Goal: Information Seeking & Learning: Learn about a topic

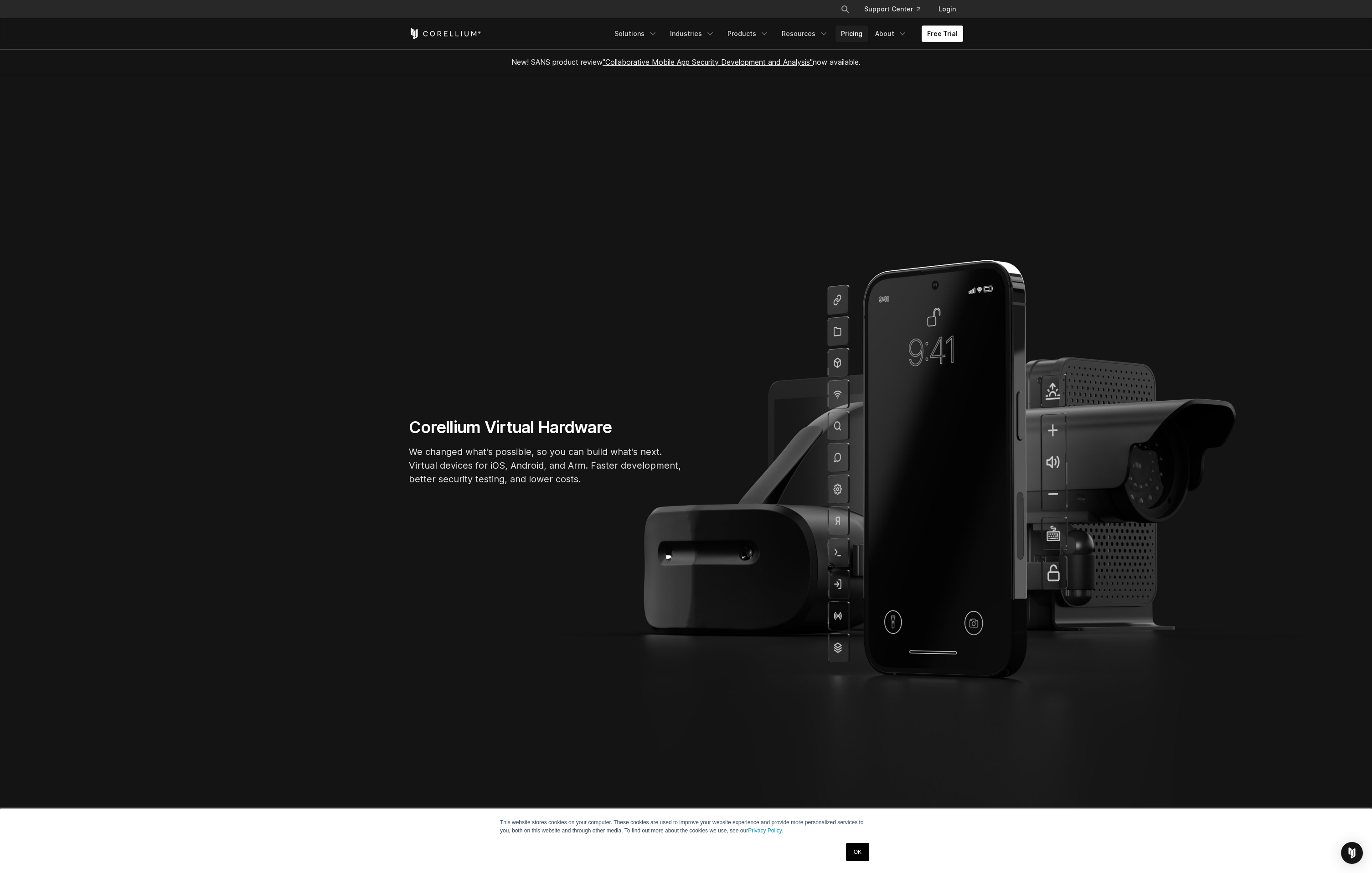
click at [859, 32] on link "Pricing" at bounding box center [852, 34] width 32 height 16
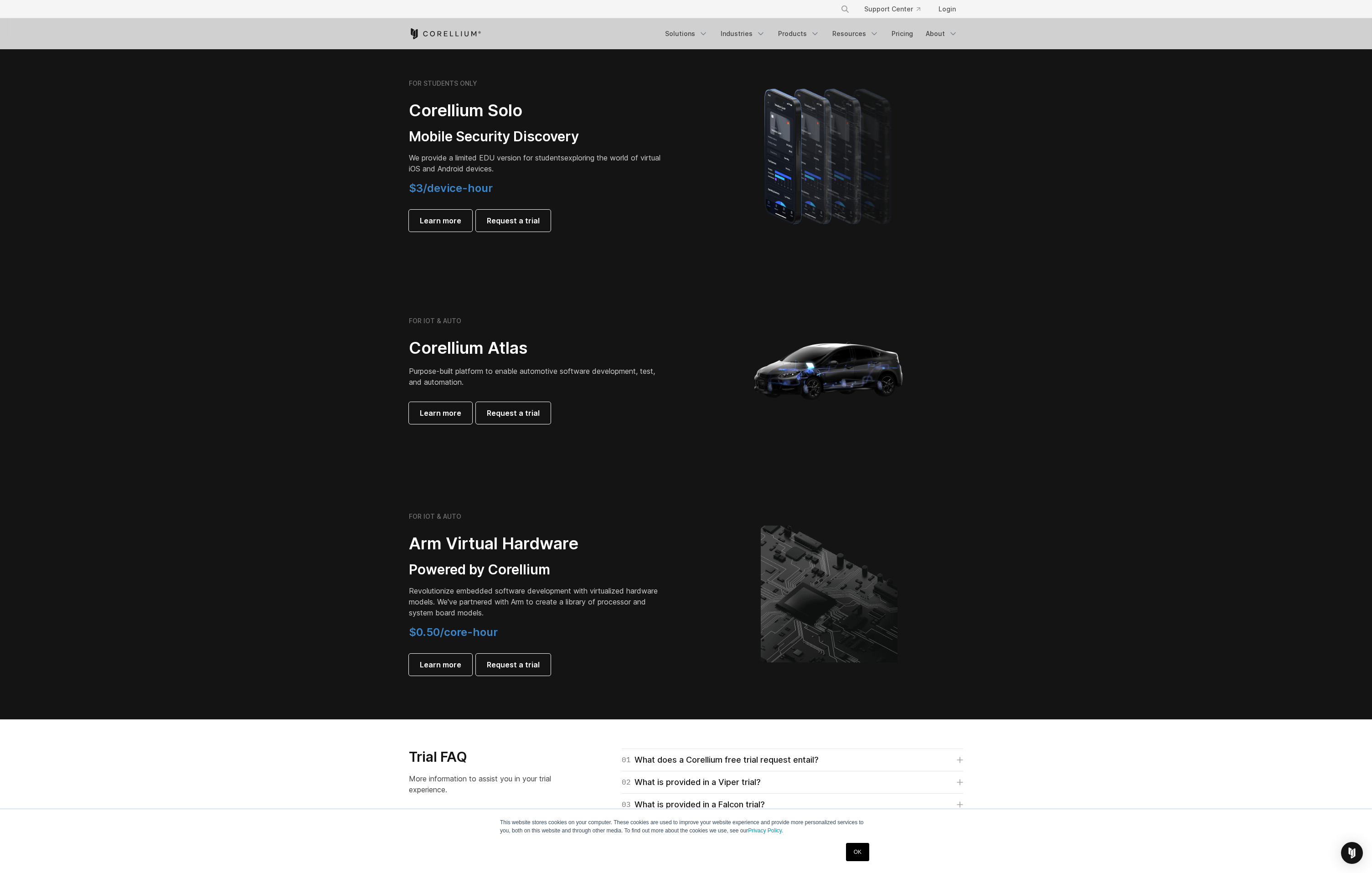
scroll to position [657, 0]
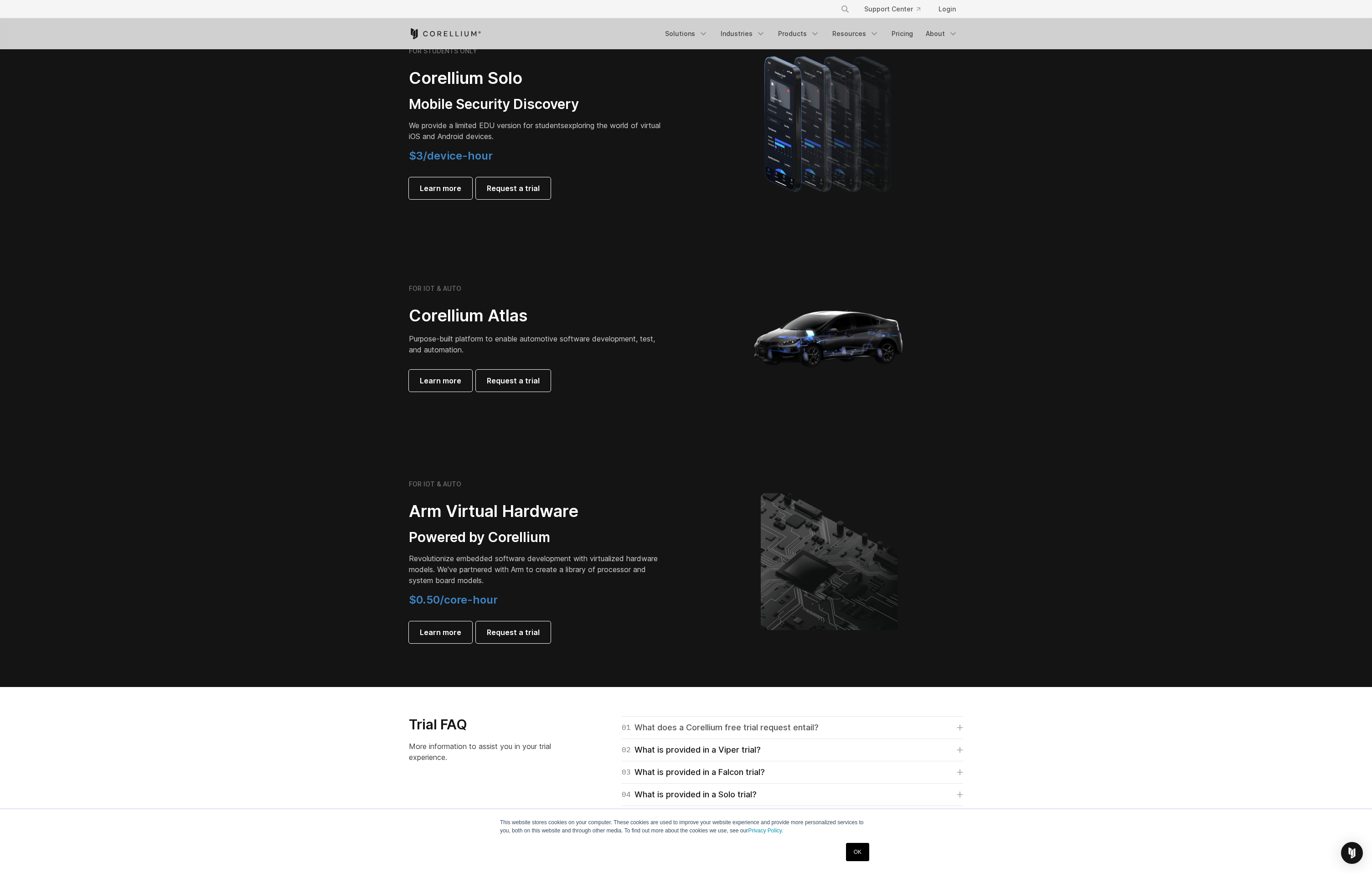
click at [960, 724] on icon at bounding box center [959, 727] width 6 height 6
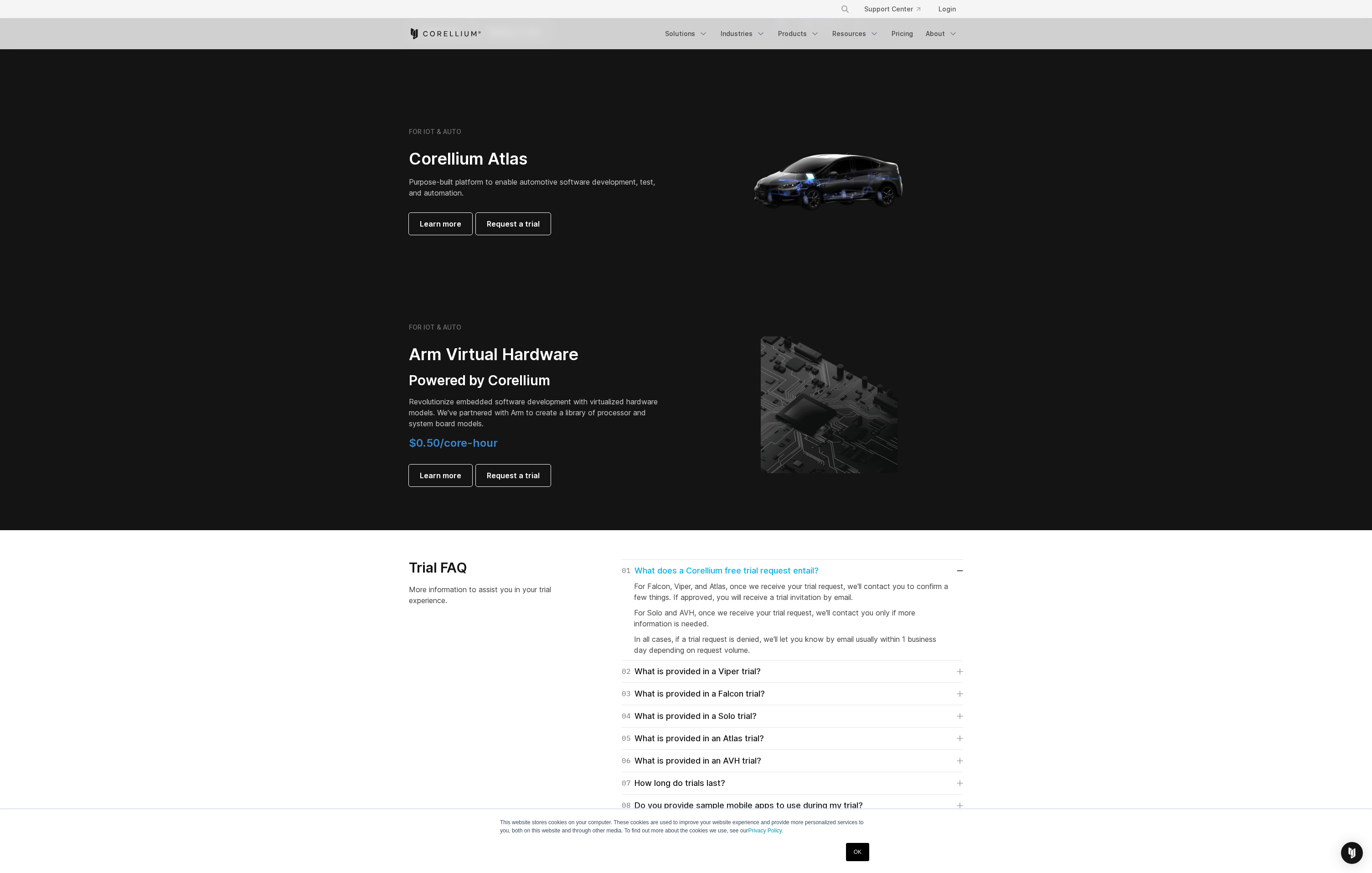
scroll to position [821, 0]
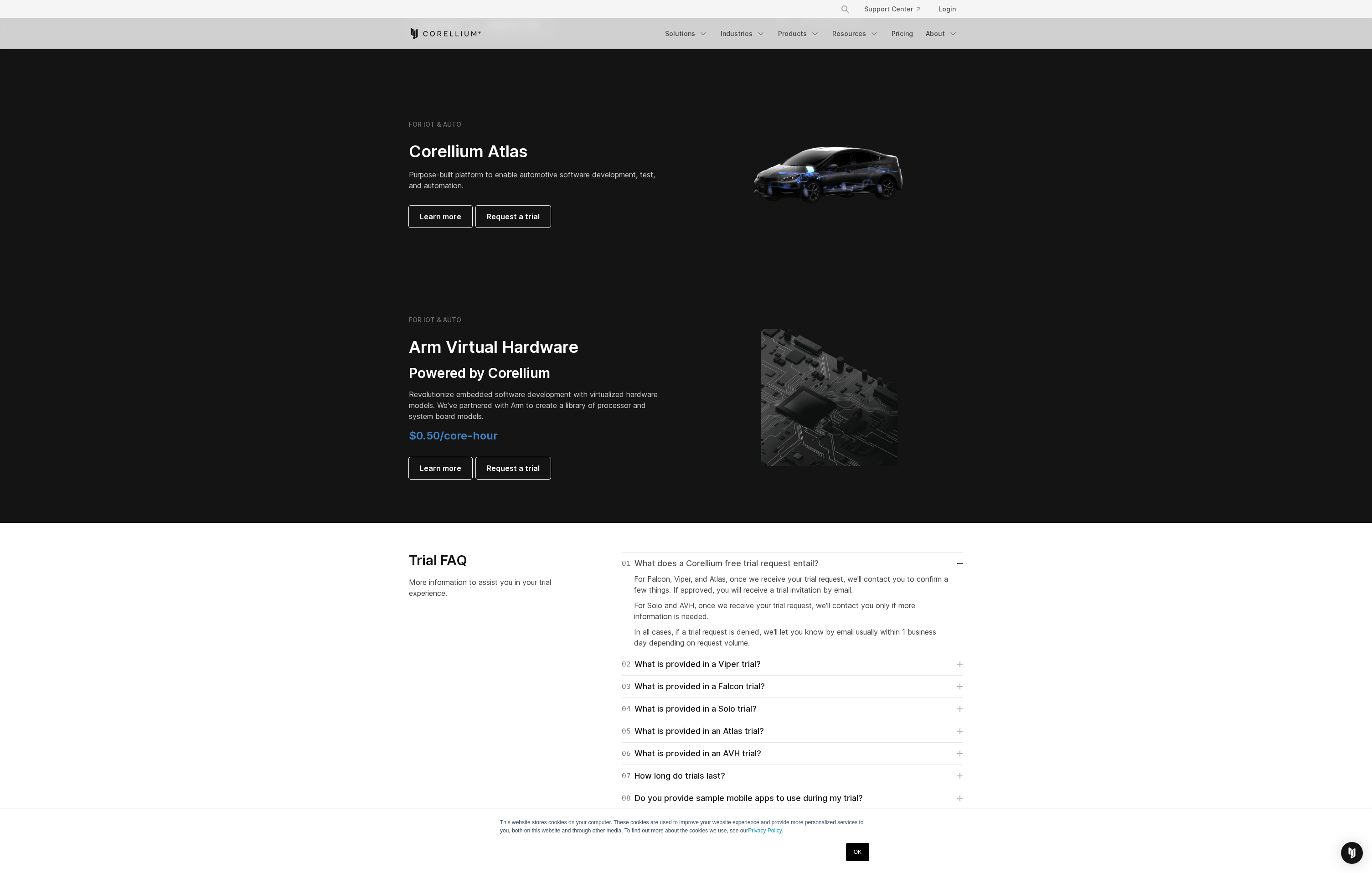
click at [959, 563] on link "01 What does a Corellium free trial request entail?" at bounding box center [792, 563] width 341 height 13
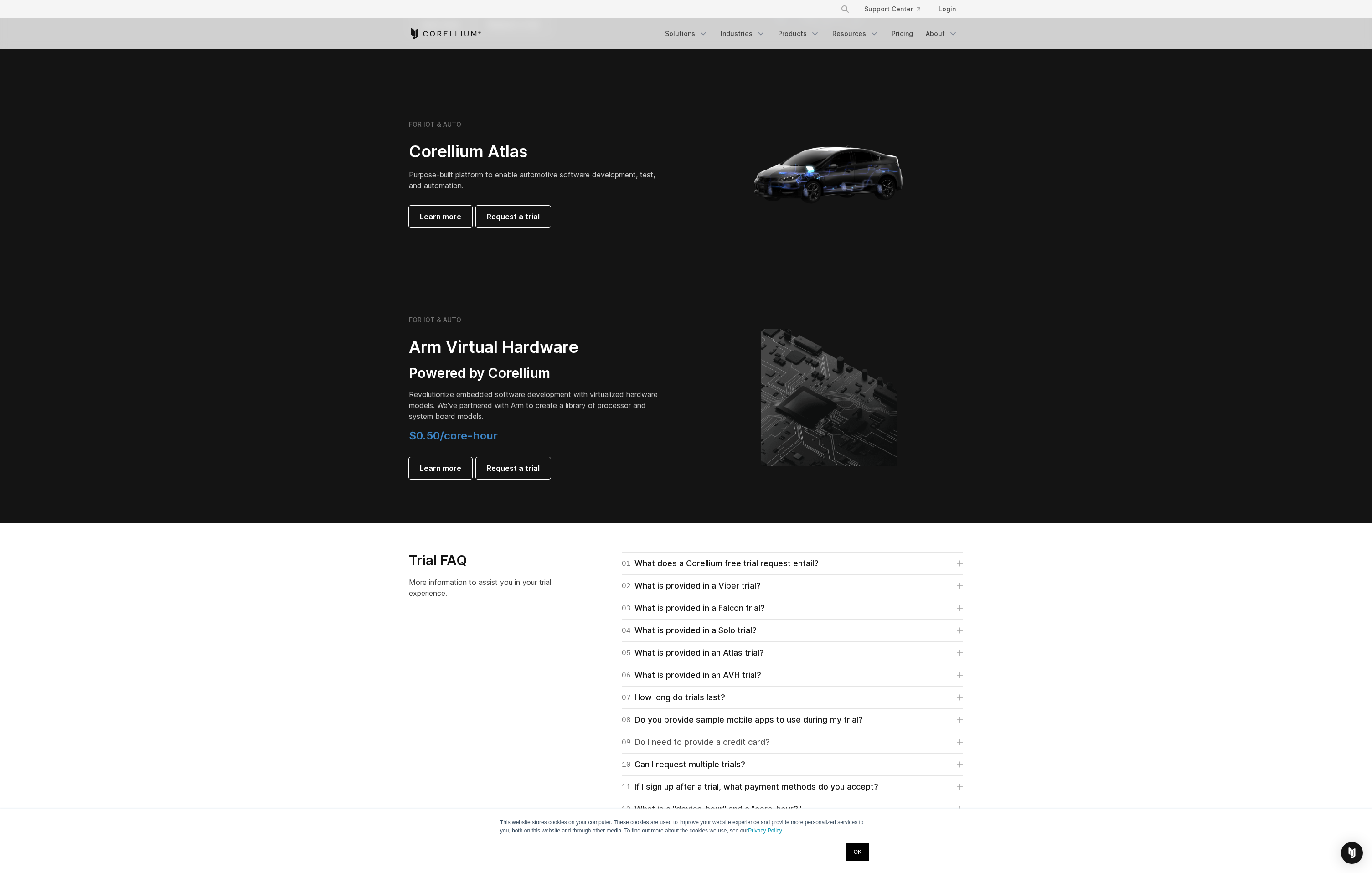
click at [957, 742] on icon at bounding box center [960, 743] width 5 height 5
click at [960, 742] on icon at bounding box center [959, 742] width 6 height 1
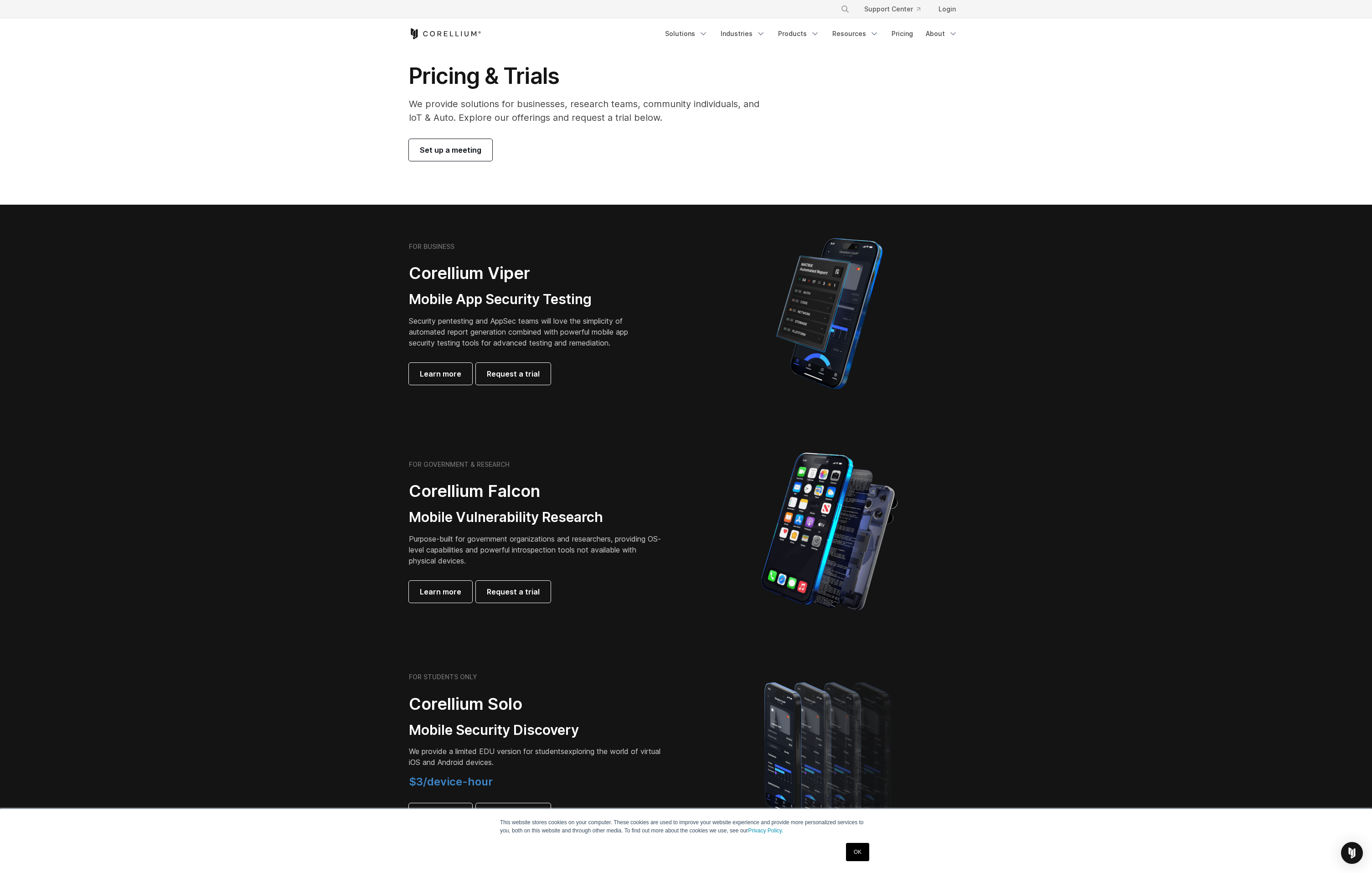
scroll to position [0, 0]
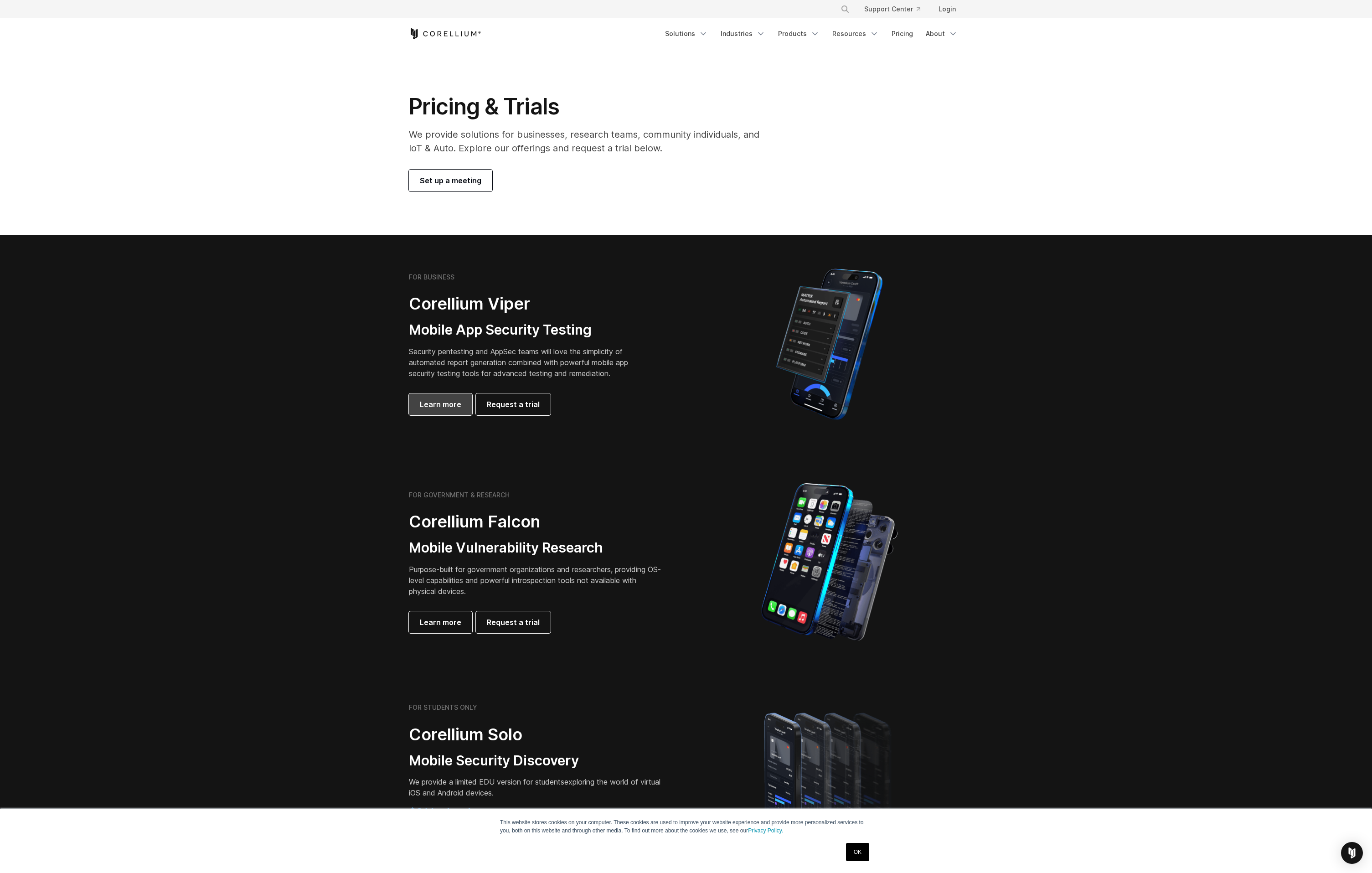
click at [431, 405] on span "Learn more" at bounding box center [441, 405] width 42 height 11
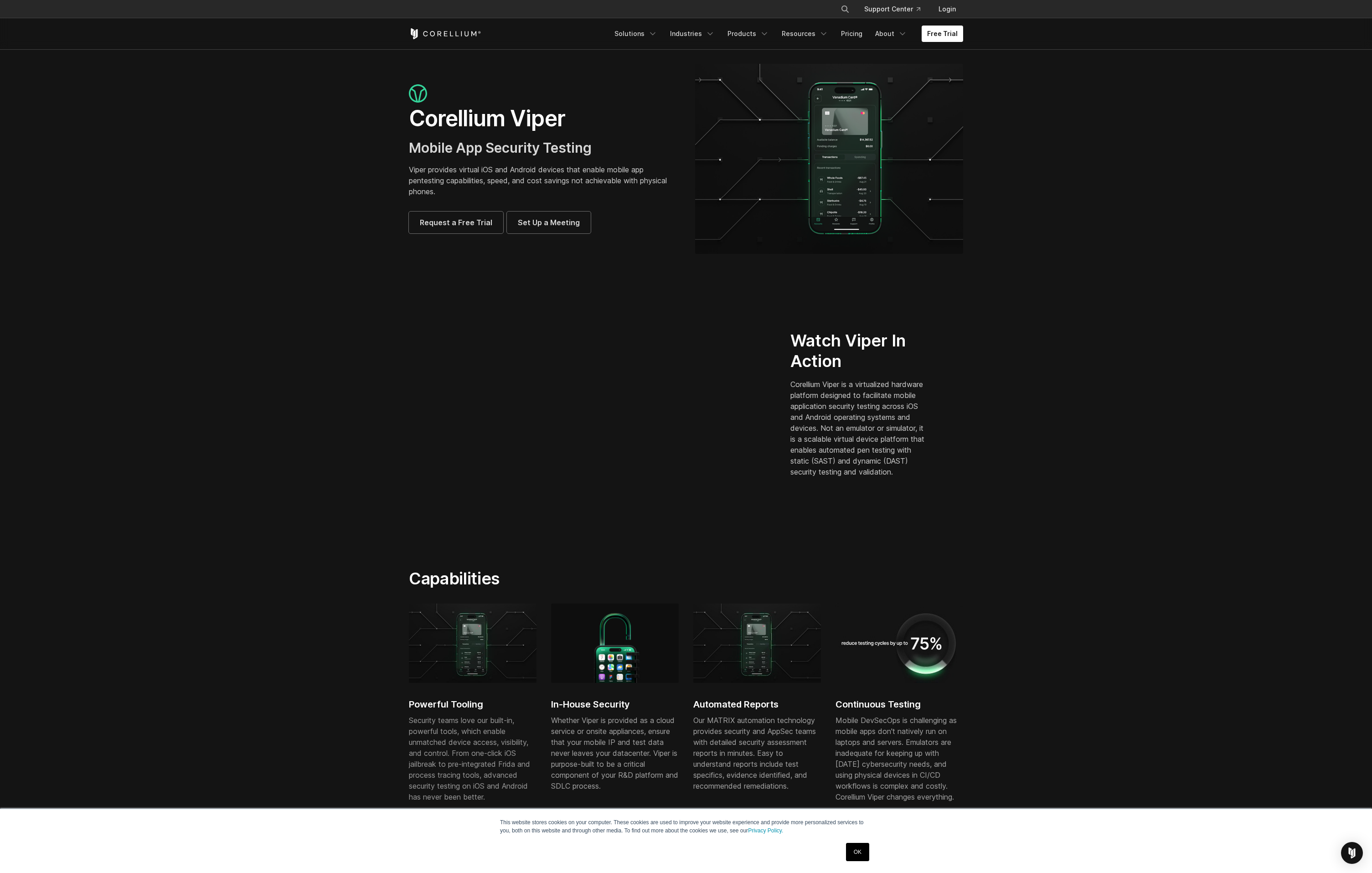
click at [215, 347] on section "Watch Viper In Action Corellium Viper is a virtualized hardware platform design…" at bounding box center [686, 407] width 1372 height 263
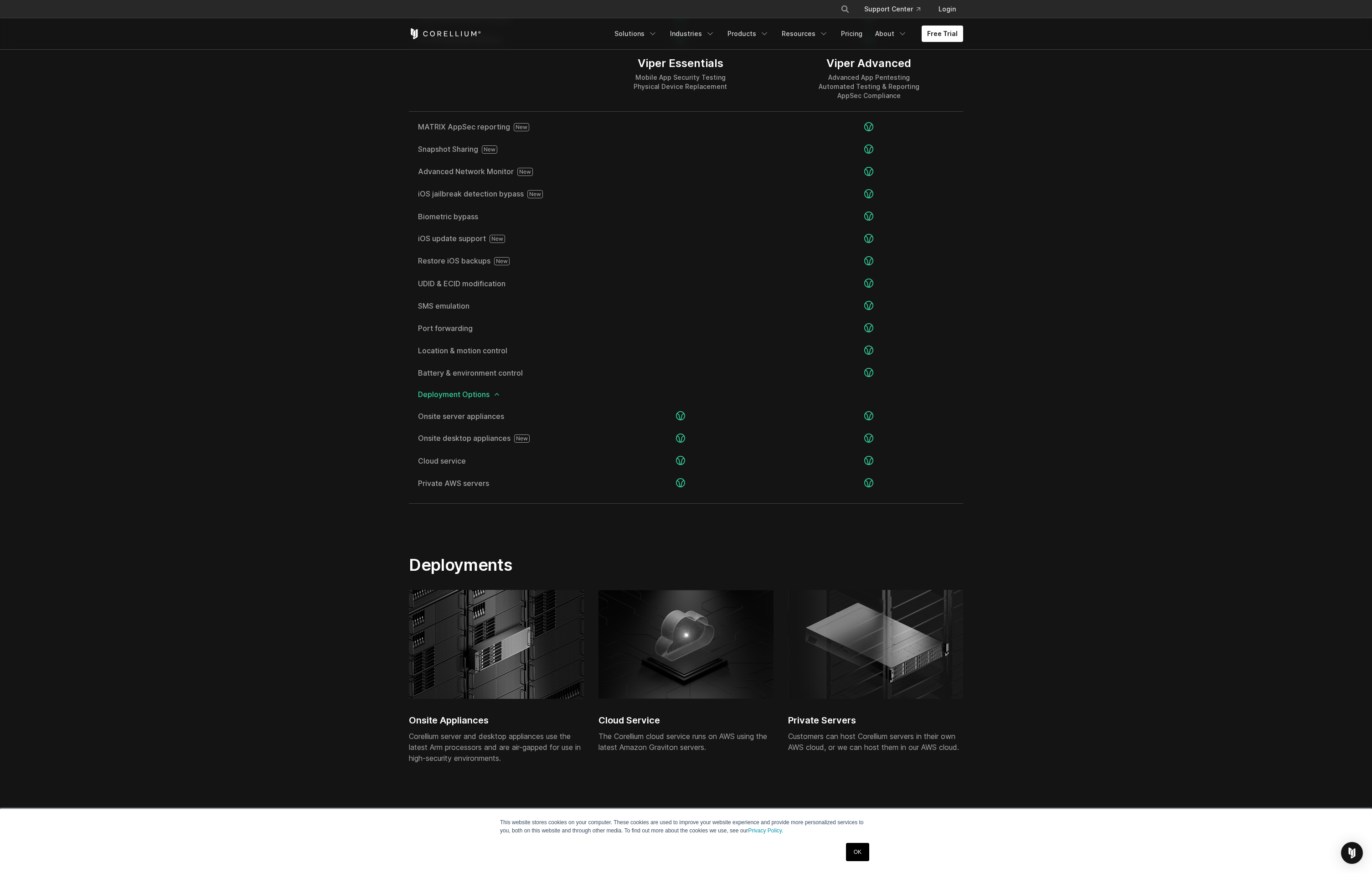
scroll to position [1641, 0]
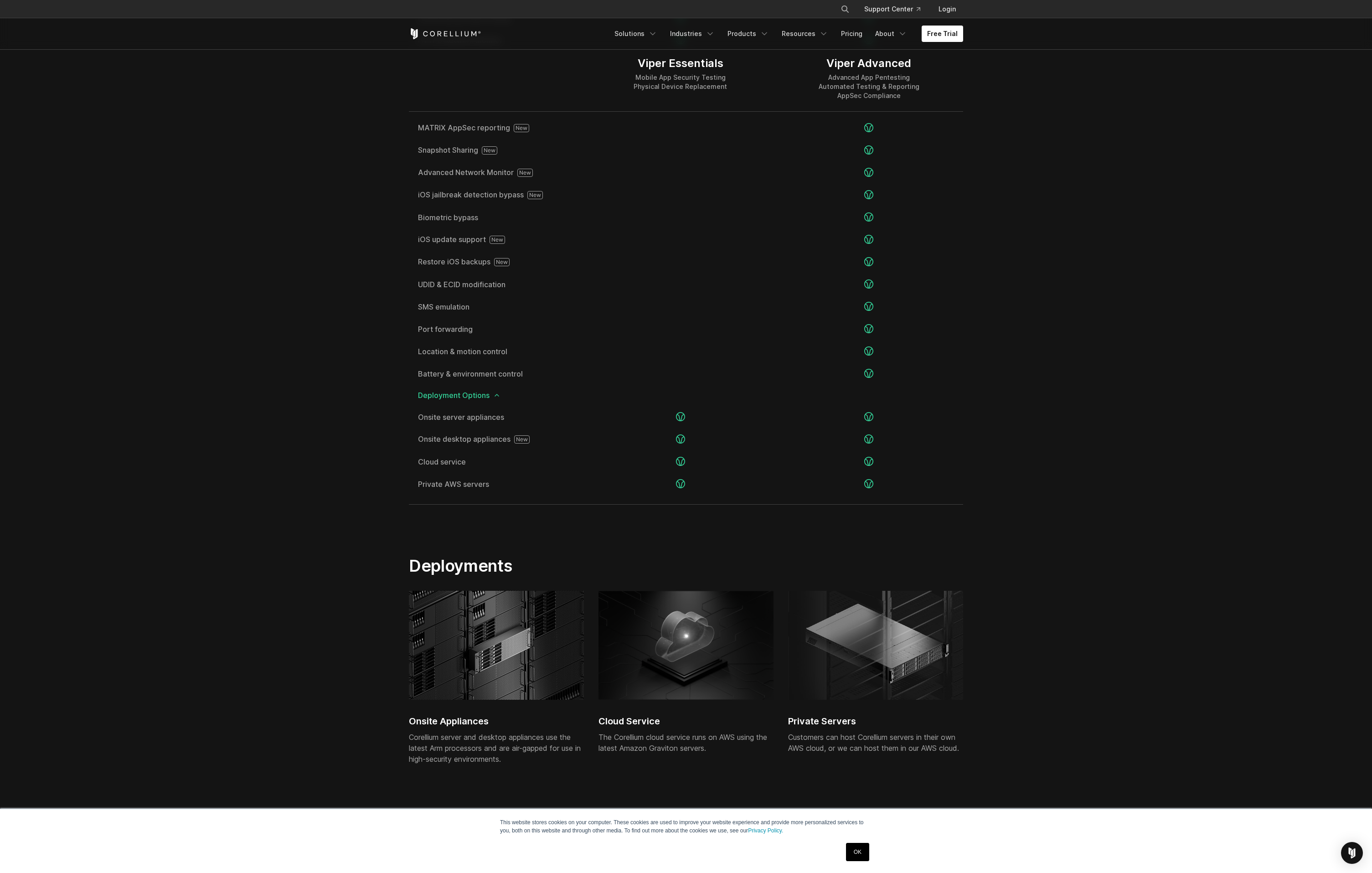
scroll to position [1559, 0]
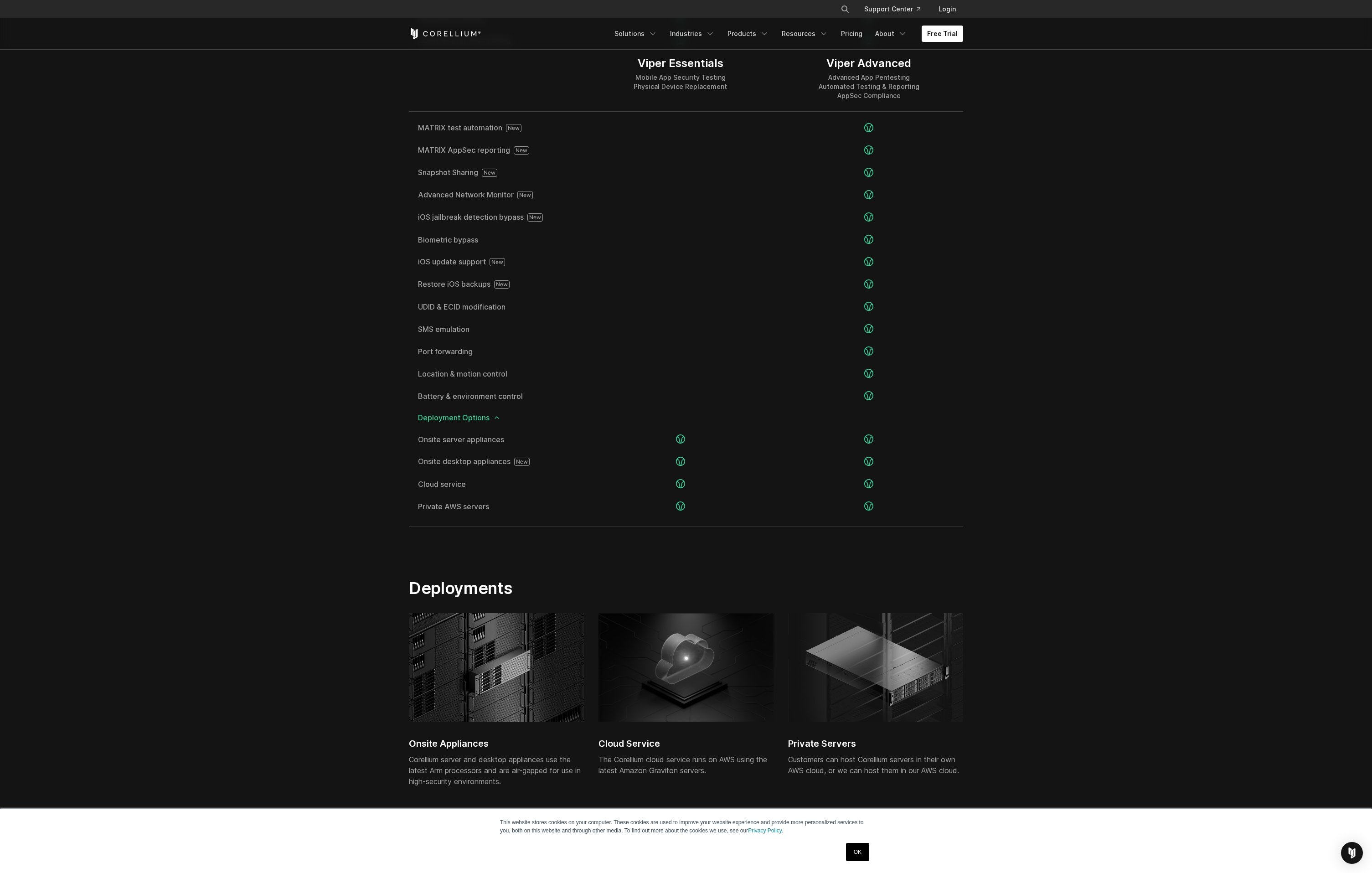
click at [169, 163] on section "Editions Viper Essentials Mobile App Security Testing Physical Device Replaceme…" at bounding box center [686, 73] width 1372 height 953
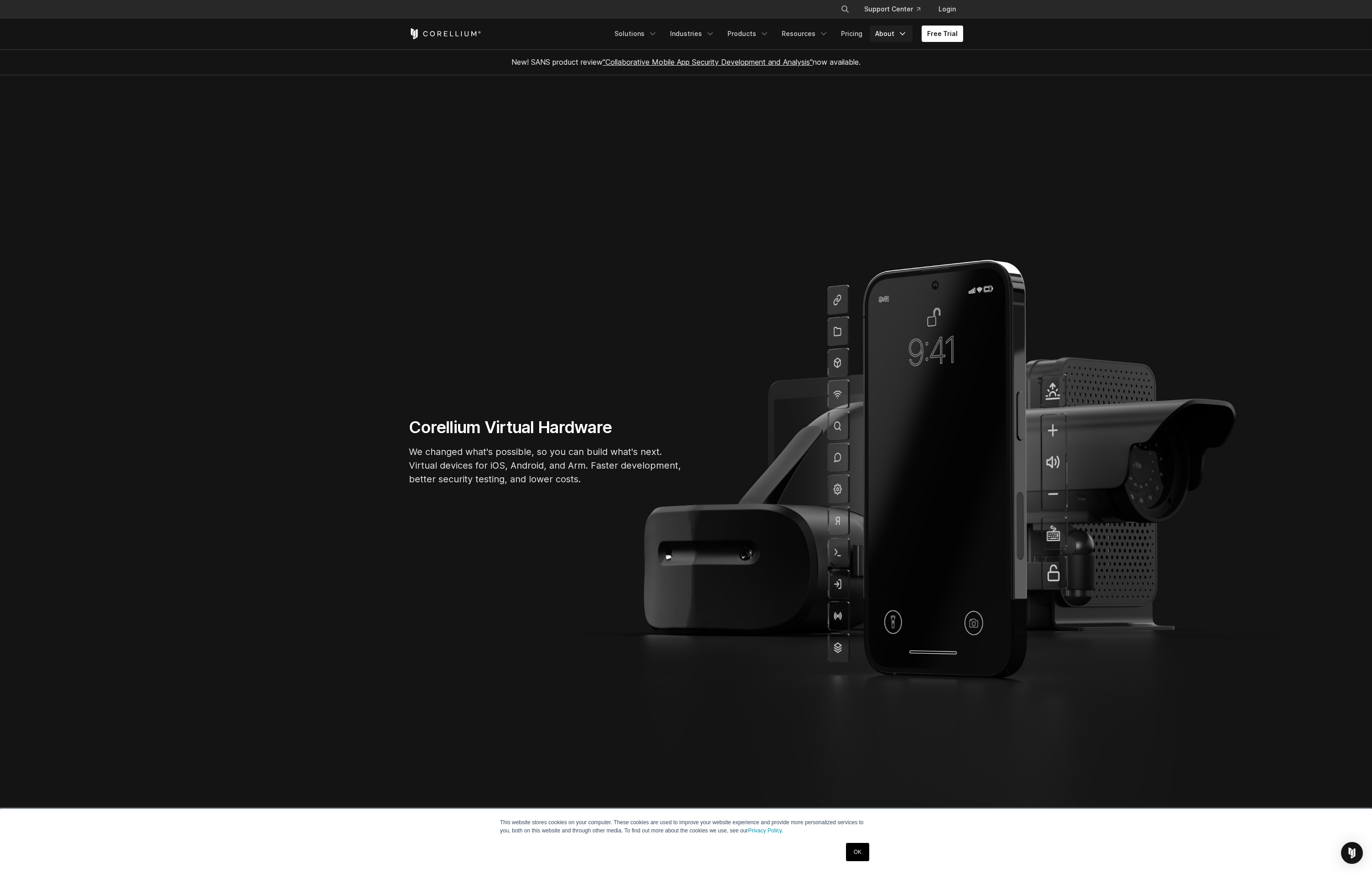
click at [896, 34] on link "About" at bounding box center [891, 34] width 43 height 16
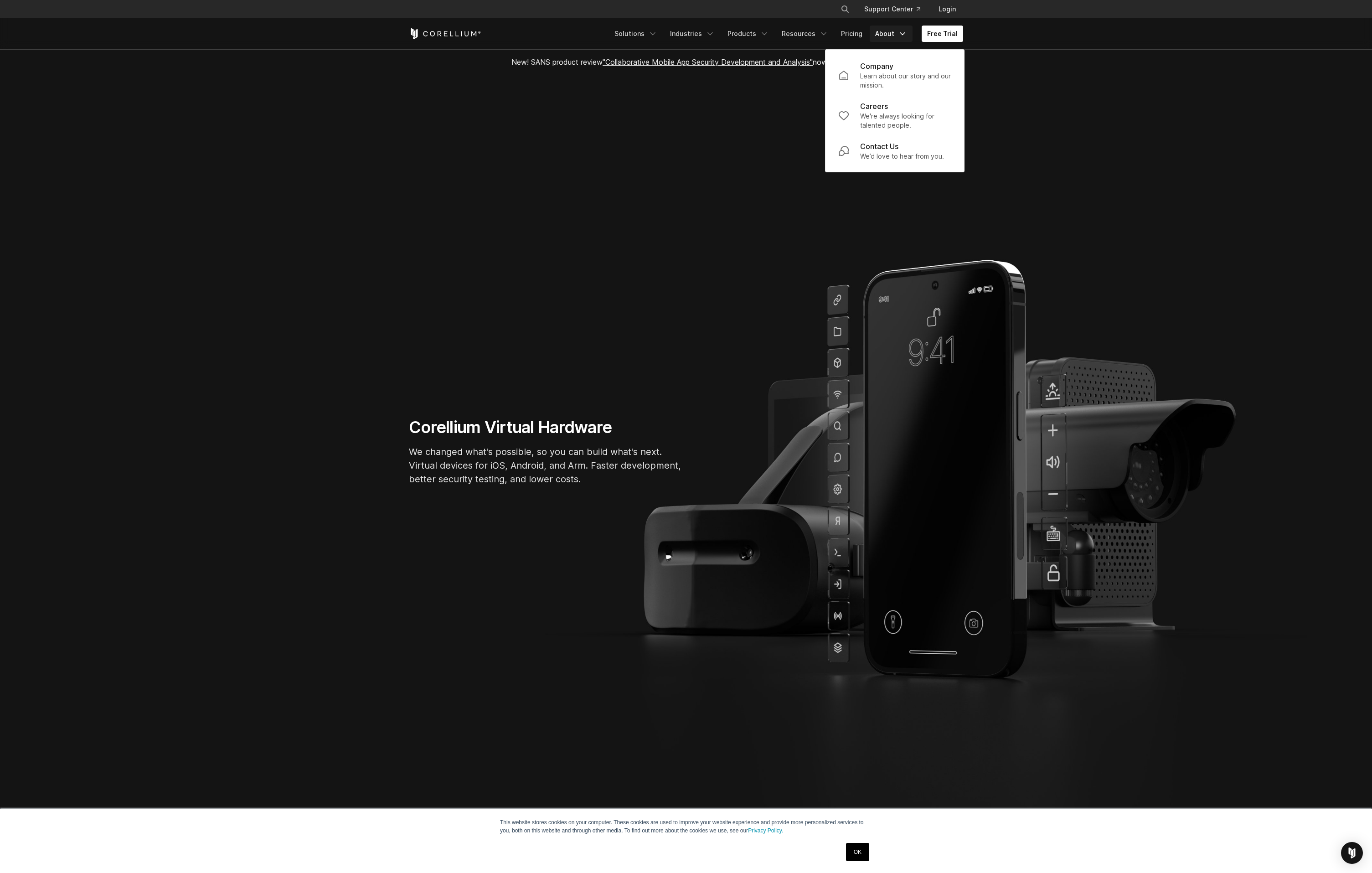
click at [1121, 147] on section "Corellium Virtual Hardware We changed what's possible, so you can build what's …" at bounding box center [686, 455] width 1372 height 759
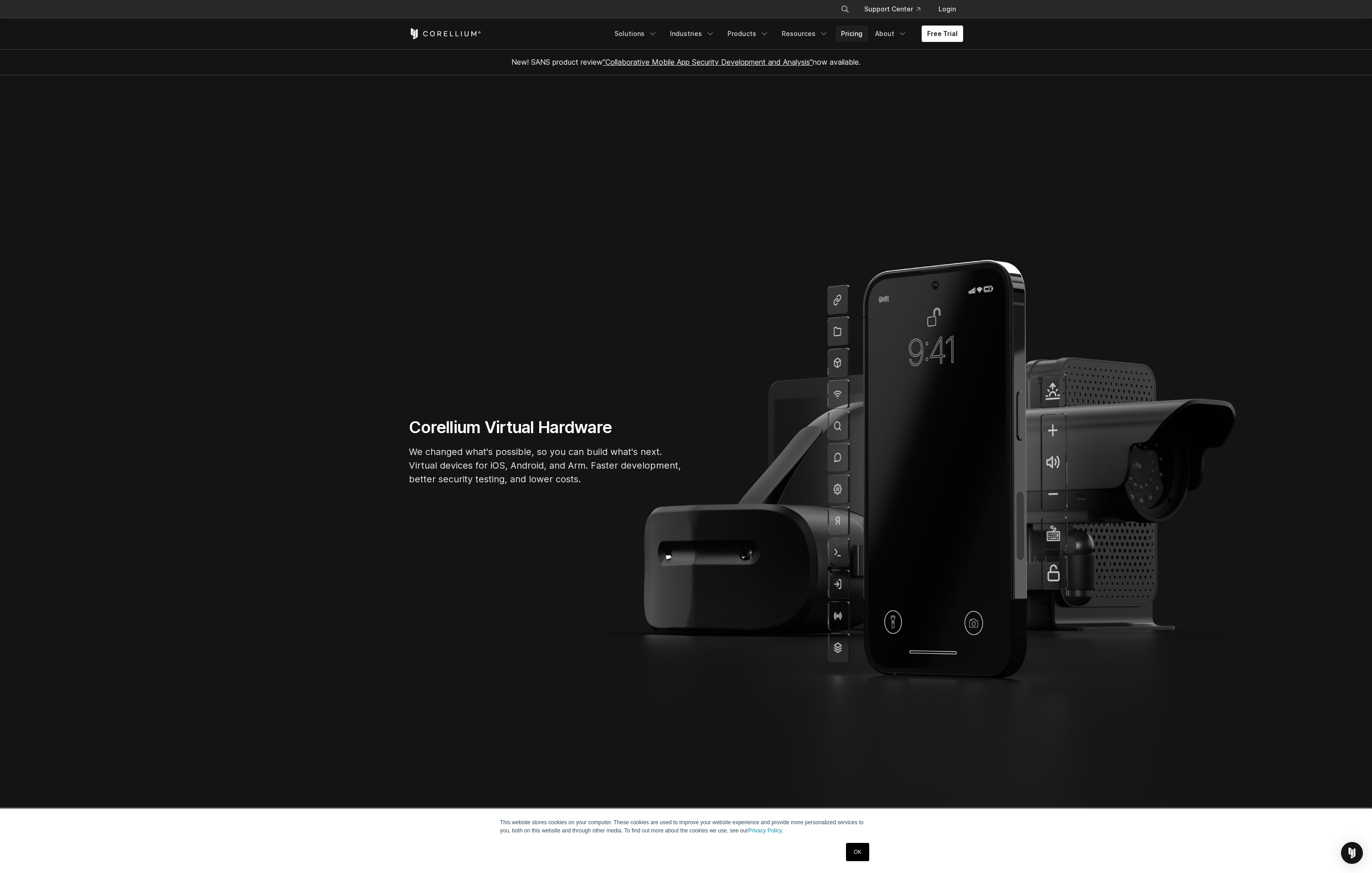
click at [851, 34] on link "Pricing" at bounding box center [852, 34] width 32 height 16
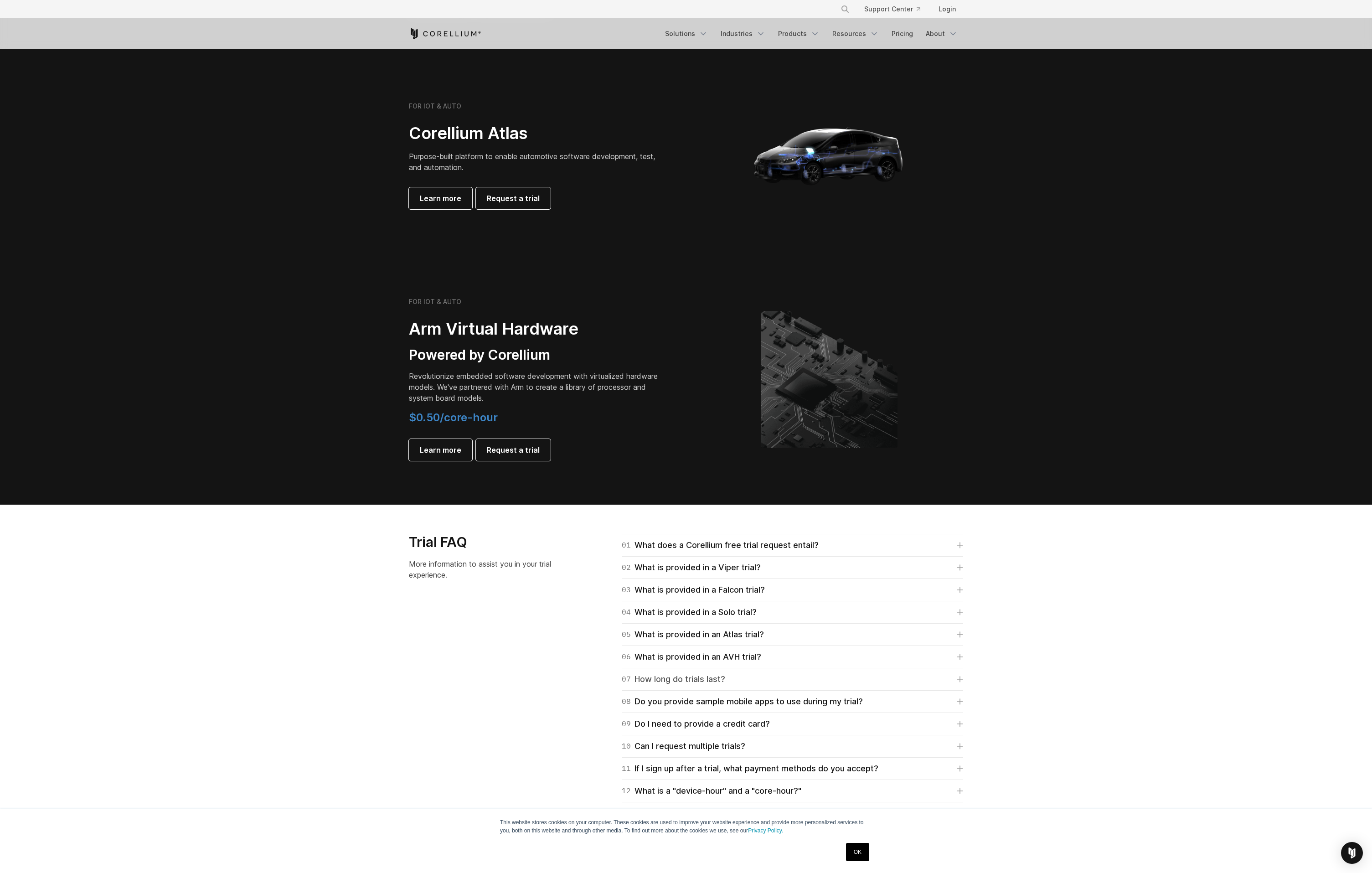
scroll to position [903, 0]
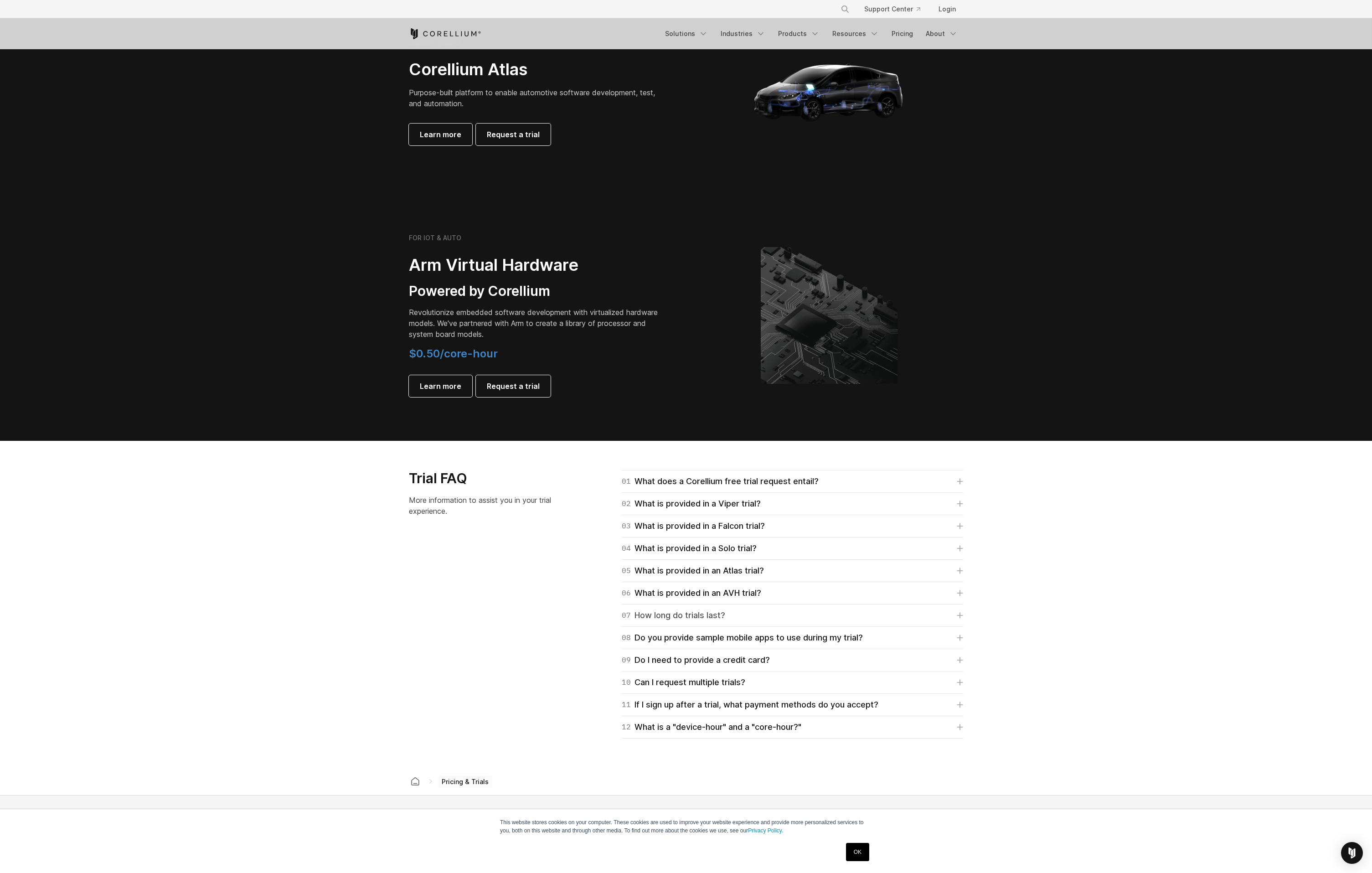
click at [959, 612] on link "07 How long do trials last?" at bounding box center [792, 615] width 341 height 13
click at [962, 613] on link "07 How long do trials last?" at bounding box center [792, 615] width 341 height 13
click at [961, 633] on link "08 Do you provide sample mobile apps to use during my trial?" at bounding box center [792, 638] width 341 height 13
click at [962, 635] on link "08 Do you provide sample mobile apps to use during my trial?" at bounding box center [792, 638] width 341 height 13
click at [957, 704] on icon at bounding box center [959, 704] width 6 height 6
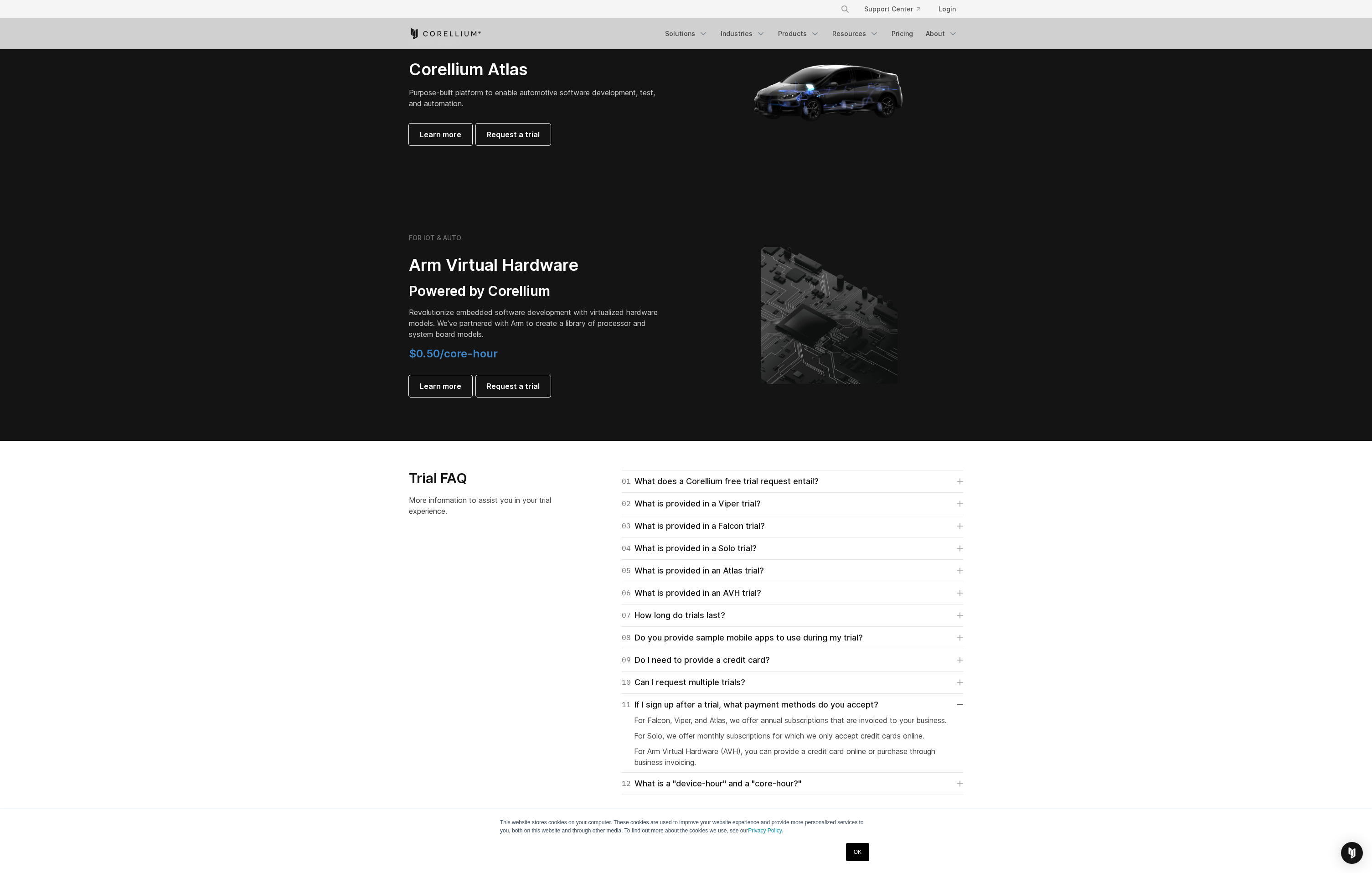
click at [306, 593] on section "Trial FAQ More information to assist you in your trial experience. 01 What does…" at bounding box center [686, 632] width 1372 height 384
click at [965, 700] on div "01 What does a Corellium free trial request entail? For Falcon, Viper, and Atla…" at bounding box center [781, 632] width 382 height 325
click at [962, 703] on link "11 If I sign up after a trial, what payment methods do you accept?" at bounding box center [792, 704] width 341 height 13
click at [960, 722] on link "12 What is a "device-hour" and a "core-hour?"" at bounding box center [792, 727] width 341 height 13
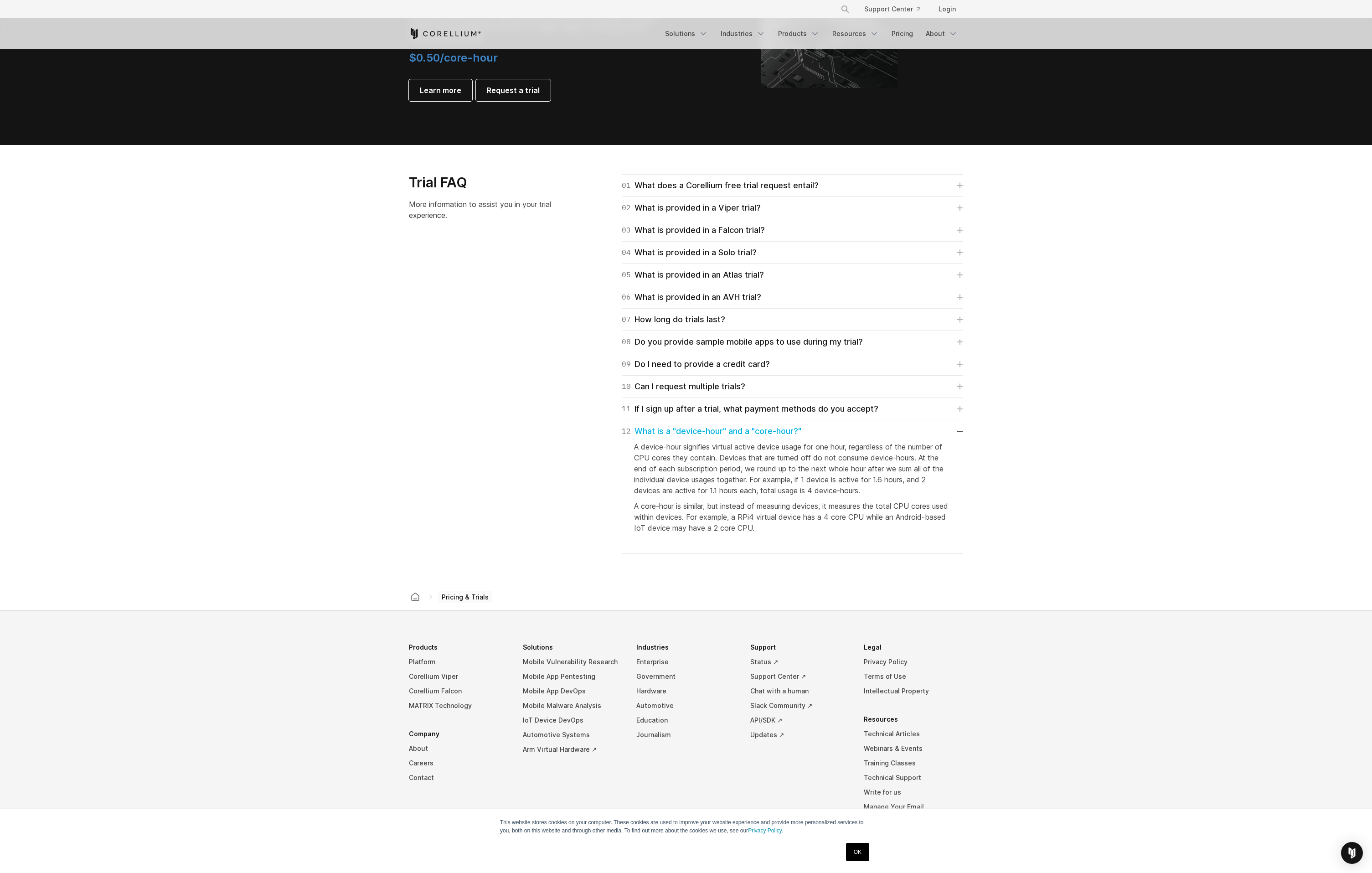
scroll to position [1231, 0]
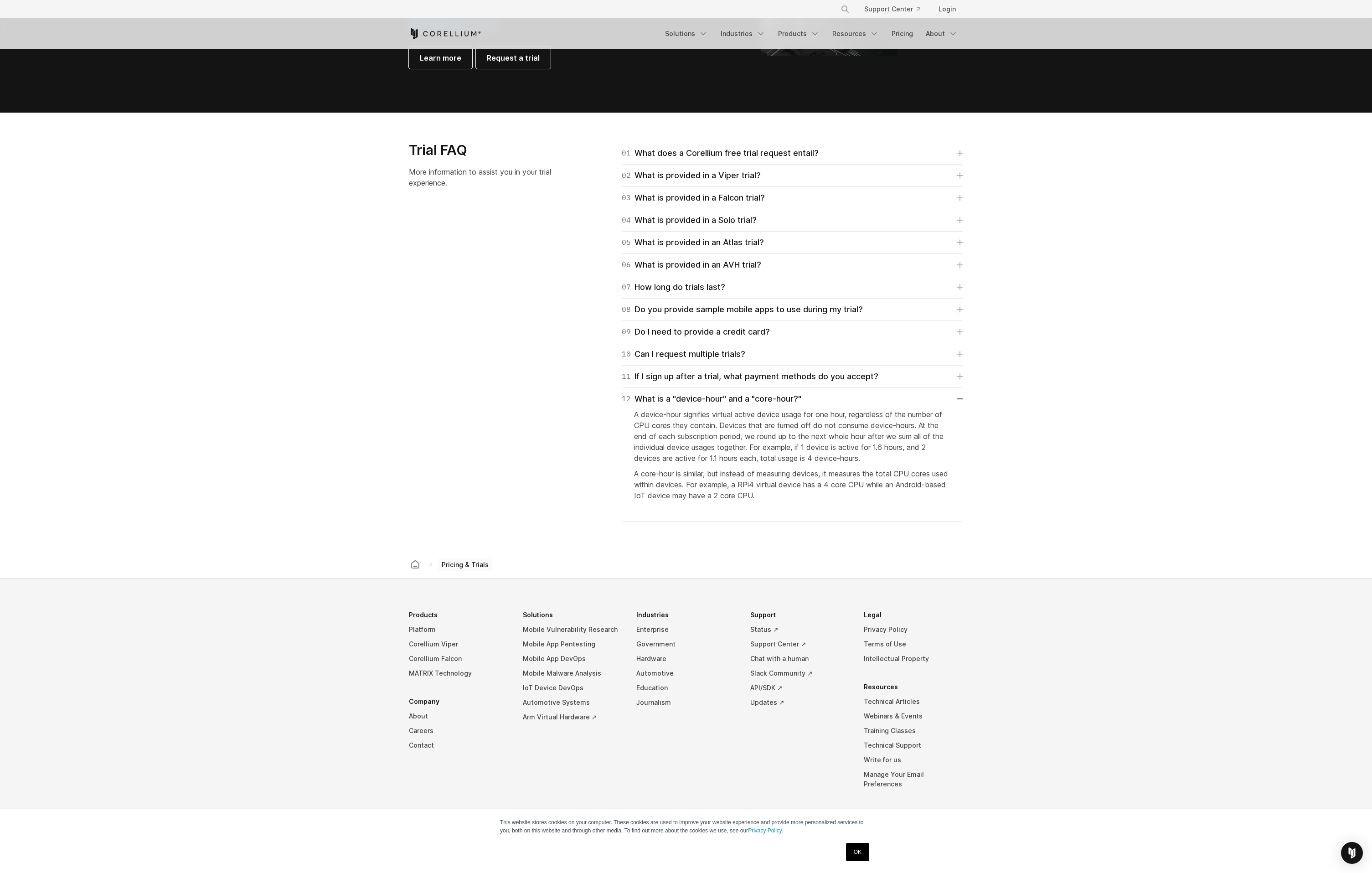
click at [725, 747] on li "Industries Enterprise Government Hardware Automotive Education Journalism" at bounding box center [686, 706] width 99 height 198
click at [1315, 267] on section "Trial FAQ More information to assist you in your trial experience. 01 What does…" at bounding box center [686, 332] width 1372 height 438
